Goal: Task Accomplishment & Management: Manage account settings

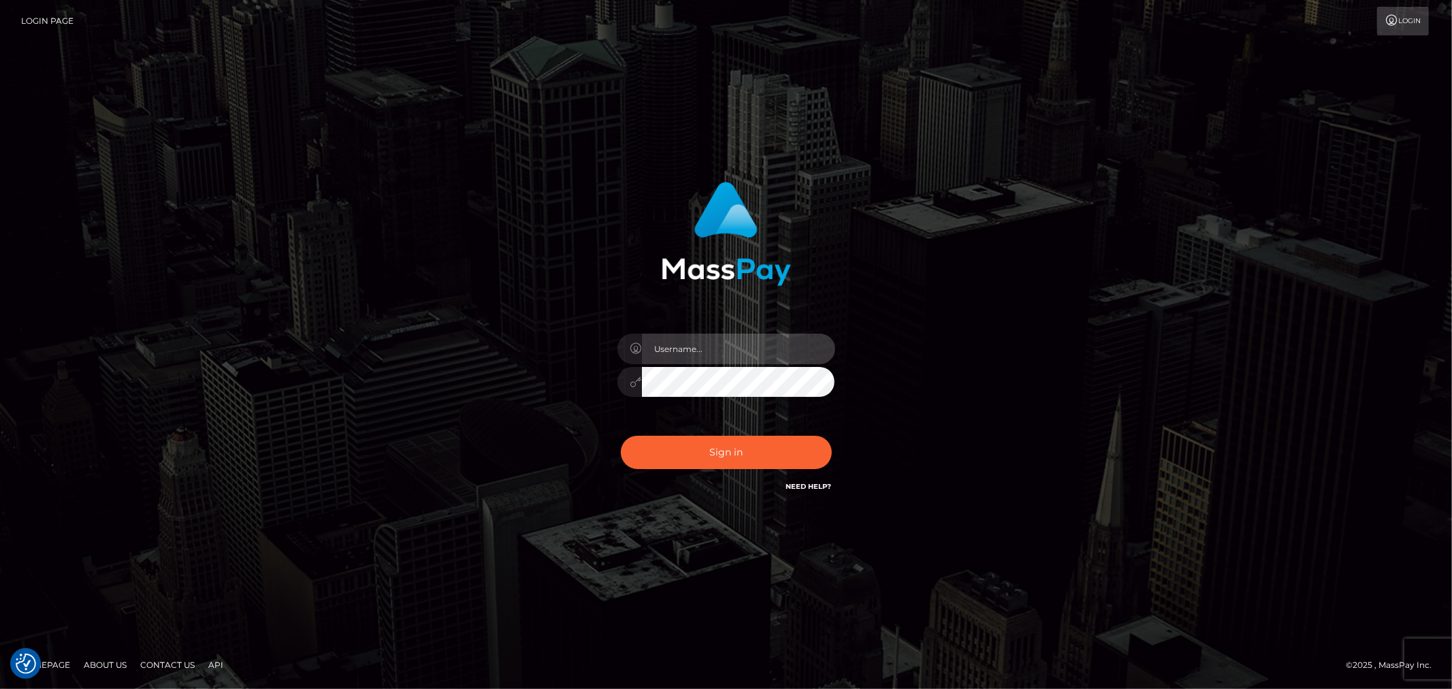
click at [794, 356] on input "text" at bounding box center [738, 349] width 193 height 31
type input "Raymundo.xcite"
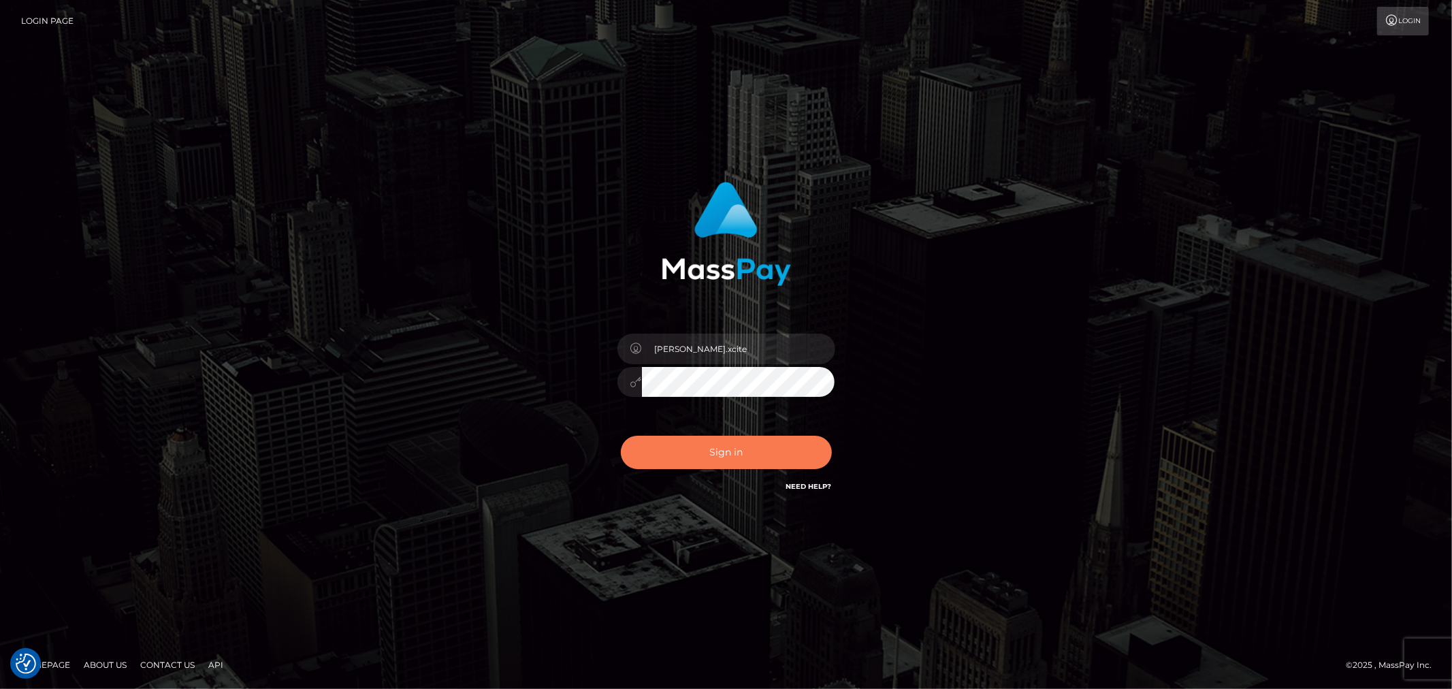
click at [727, 436] on button "Sign in" at bounding box center [726, 452] width 211 height 33
click at [752, 332] on div at bounding box center [726, 375] width 238 height 104
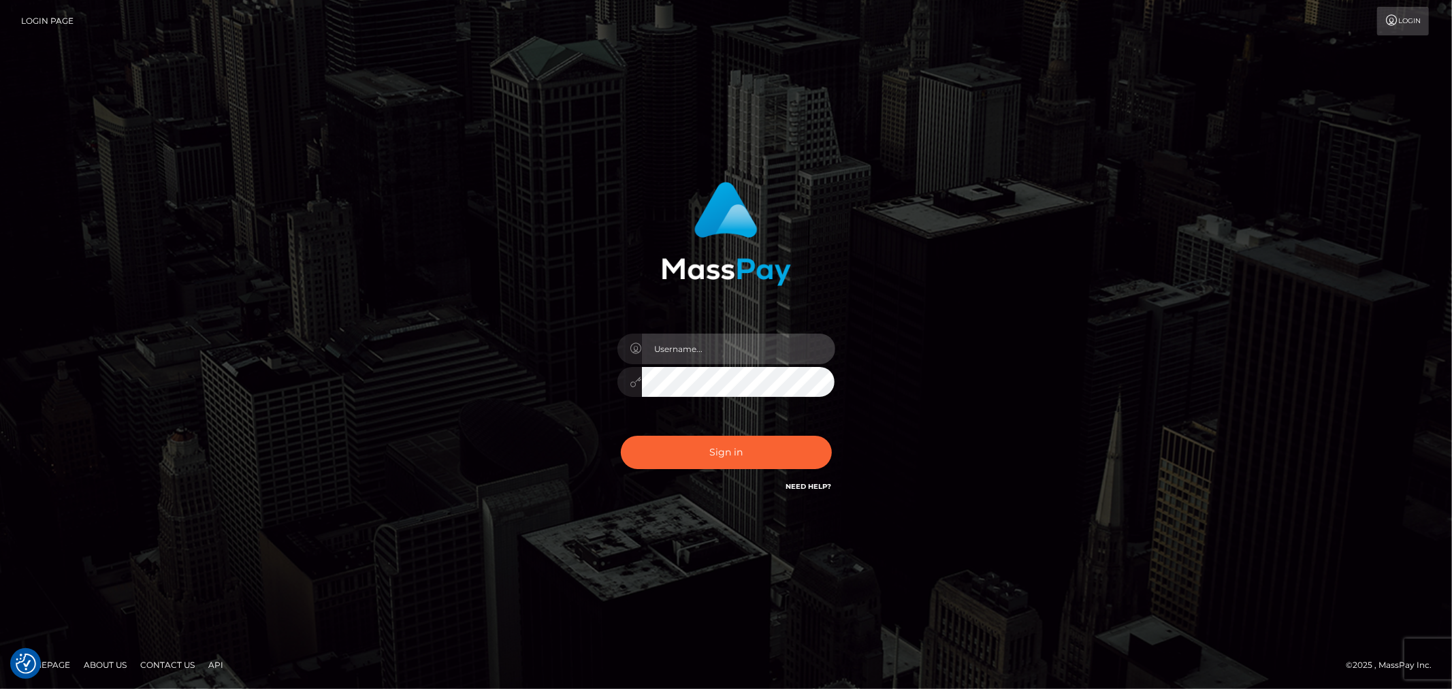
click at [770, 355] on input "text" at bounding box center [738, 349] width 193 height 31
type input "Raymundo.xcite"
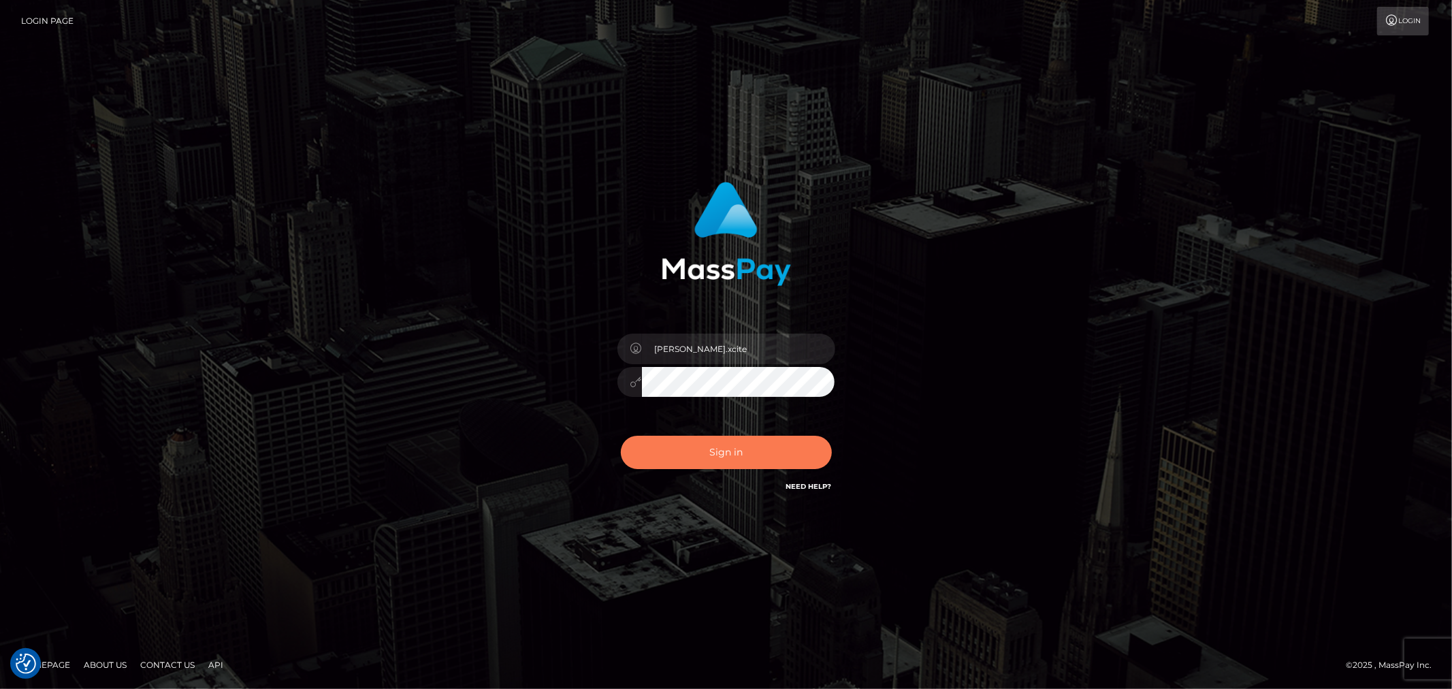
click at [761, 453] on button "Sign in" at bounding box center [726, 452] width 211 height 33
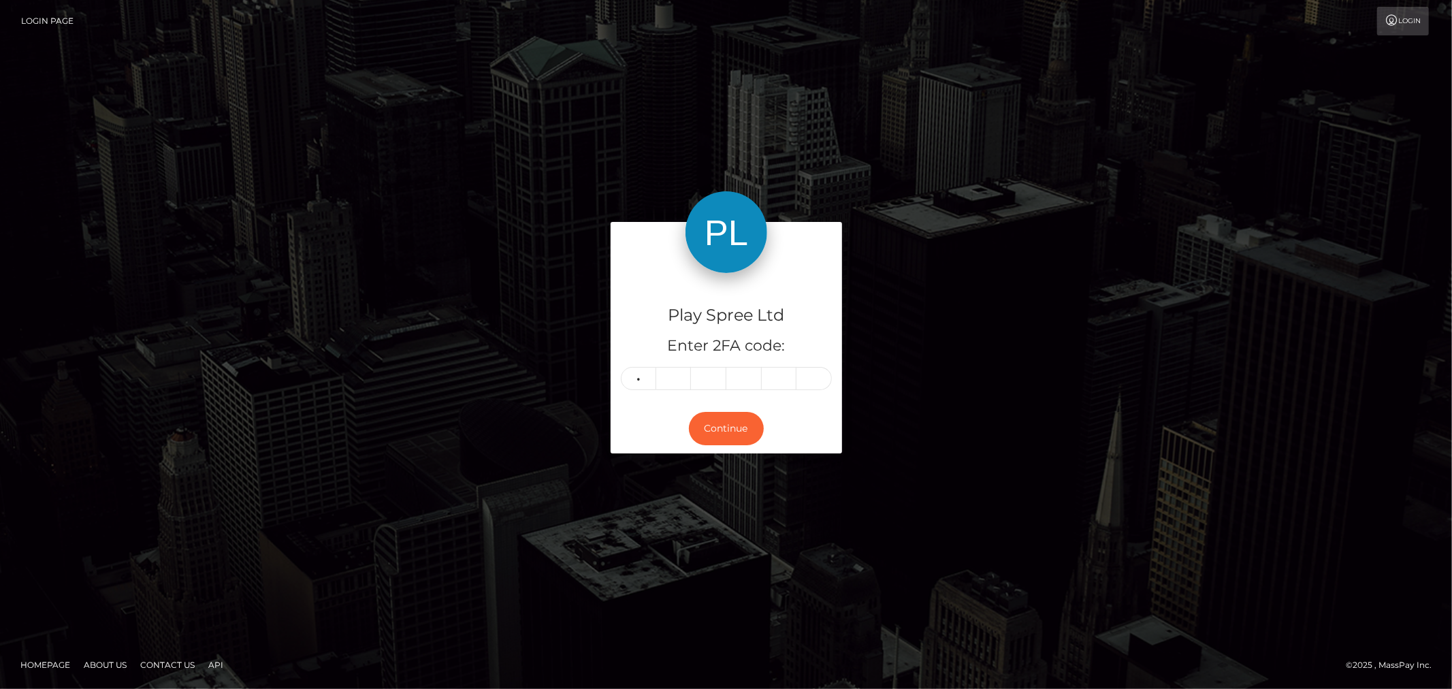
type input "2"
type input "0"
type input "7"
type input "8"
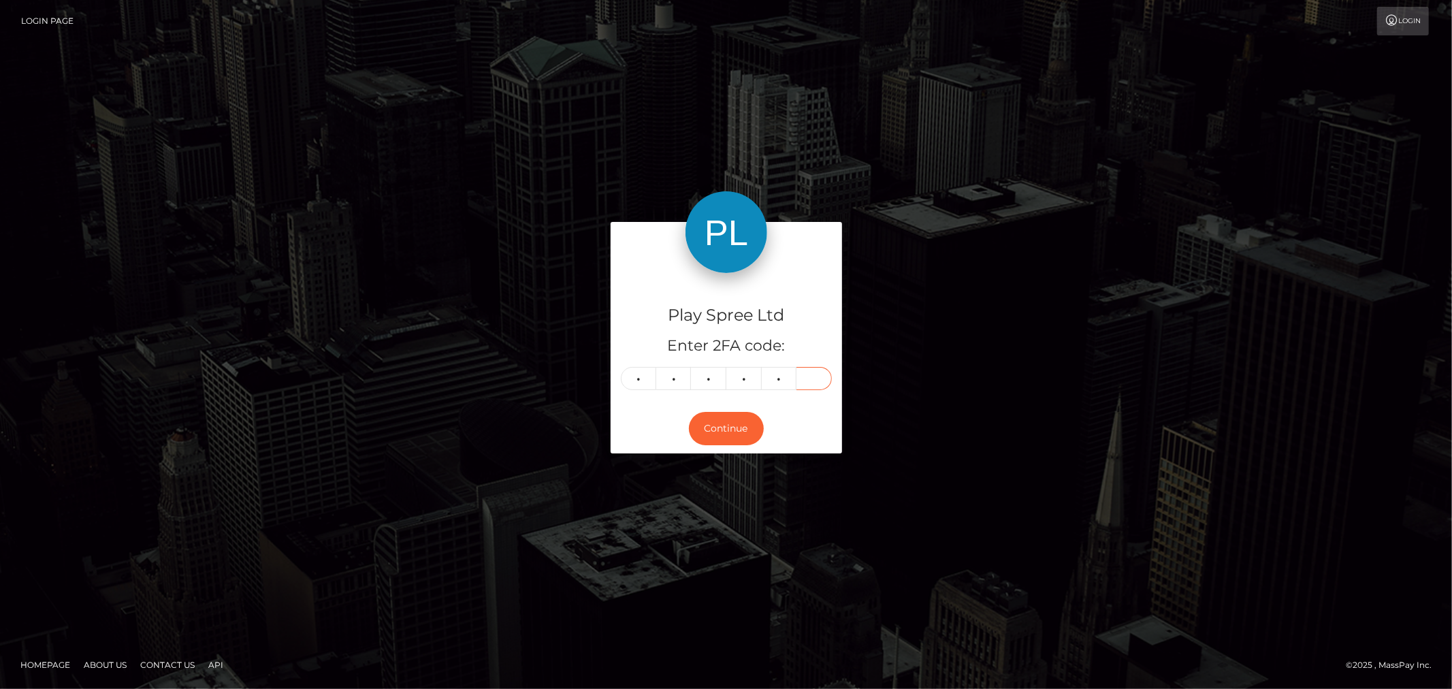
type input "6"
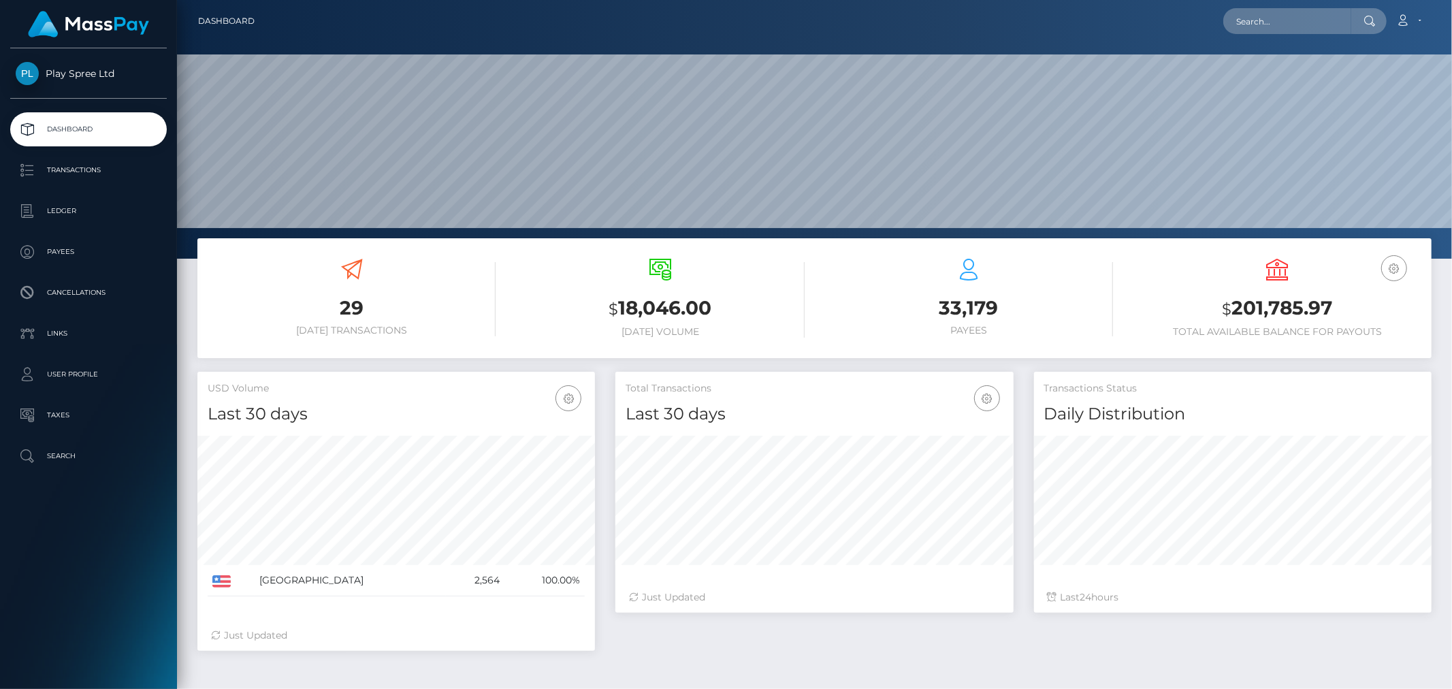
scroll to position [241, 398]
click at [1281, 305] on h3 "$ 201,785.97" at bounding box center [1278, 309] width 288 height 28
copy div "$ 201,785.97"
